Goal: Information Seeking & Learning: Learn about a topic

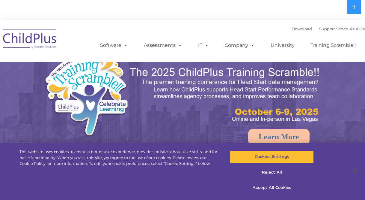
select select "MEDIUM"
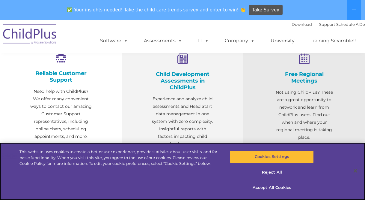
scroll to position [237, 0]
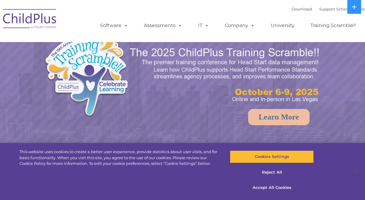
select select "MEDIUM"
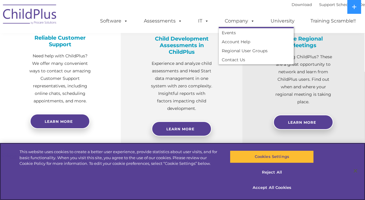
scroll to position [253, 1]
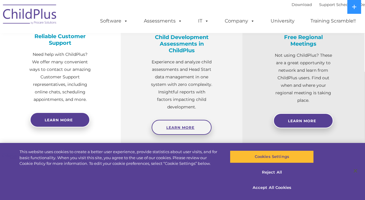
click at [185, 121] on link "Learn More" at bounding box center [182, 127] width 60 height 15
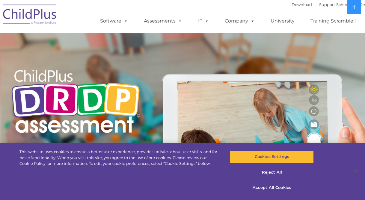
scroll to position [1, 0]
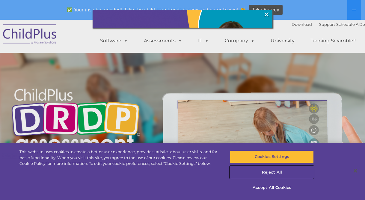
click at [277, 174] on button "Reject All" at bounding box center [272, 172] width 84 height 13
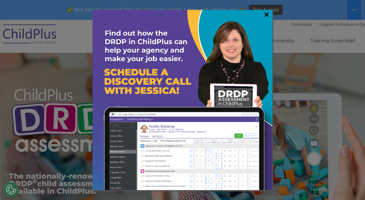
click at [266, 15] on link "×" at bounding box center [266, 14] width 7 height 6
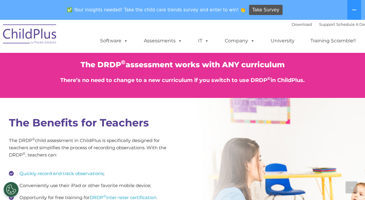
scroll to position [0, 0]
